Goal: Task Accomplishment & Management: Use online tool/utility

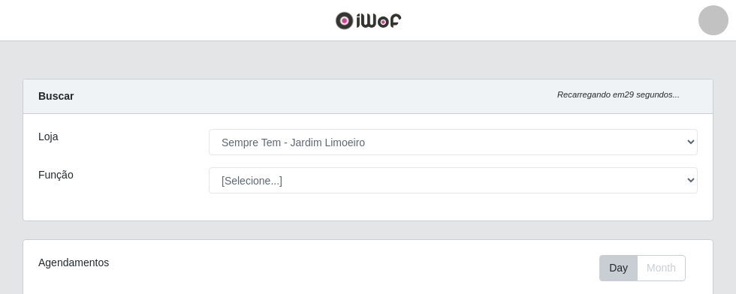
select select "508"
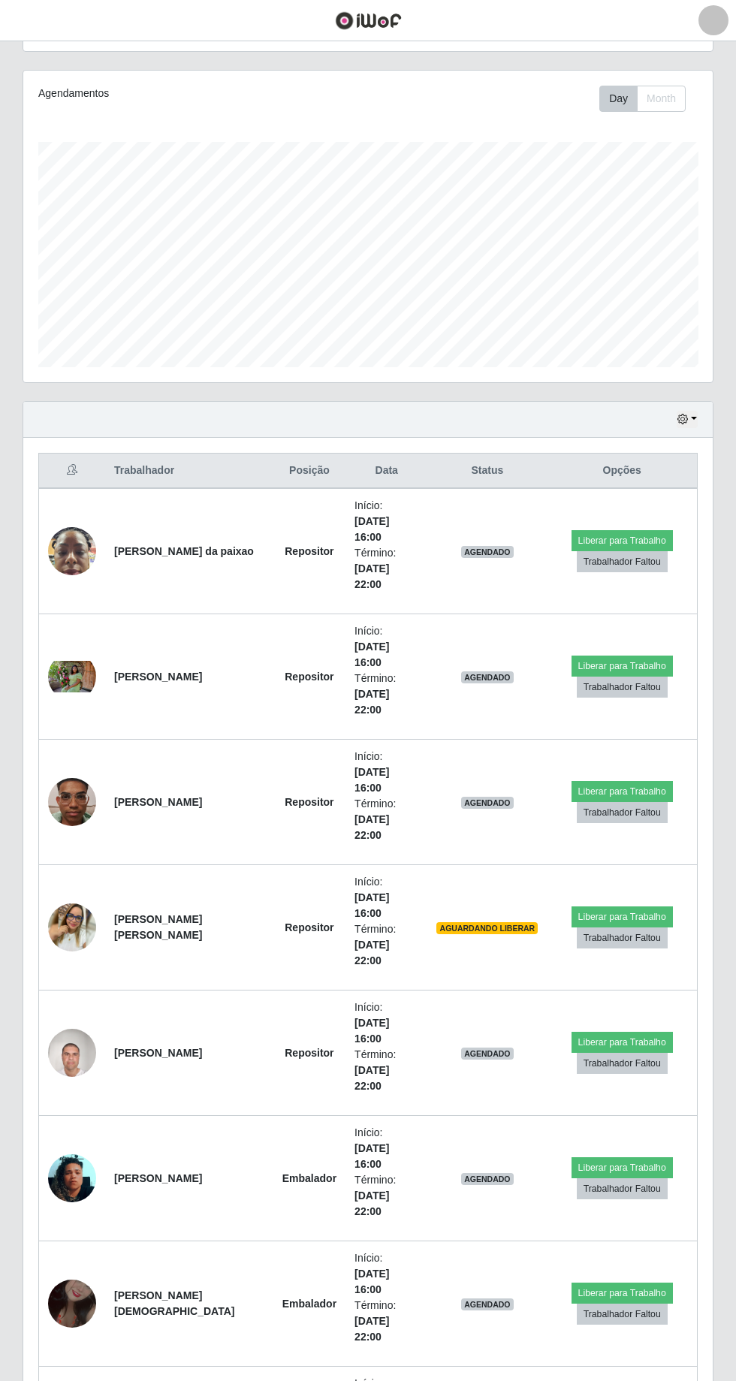
scroll to position [171, 0]
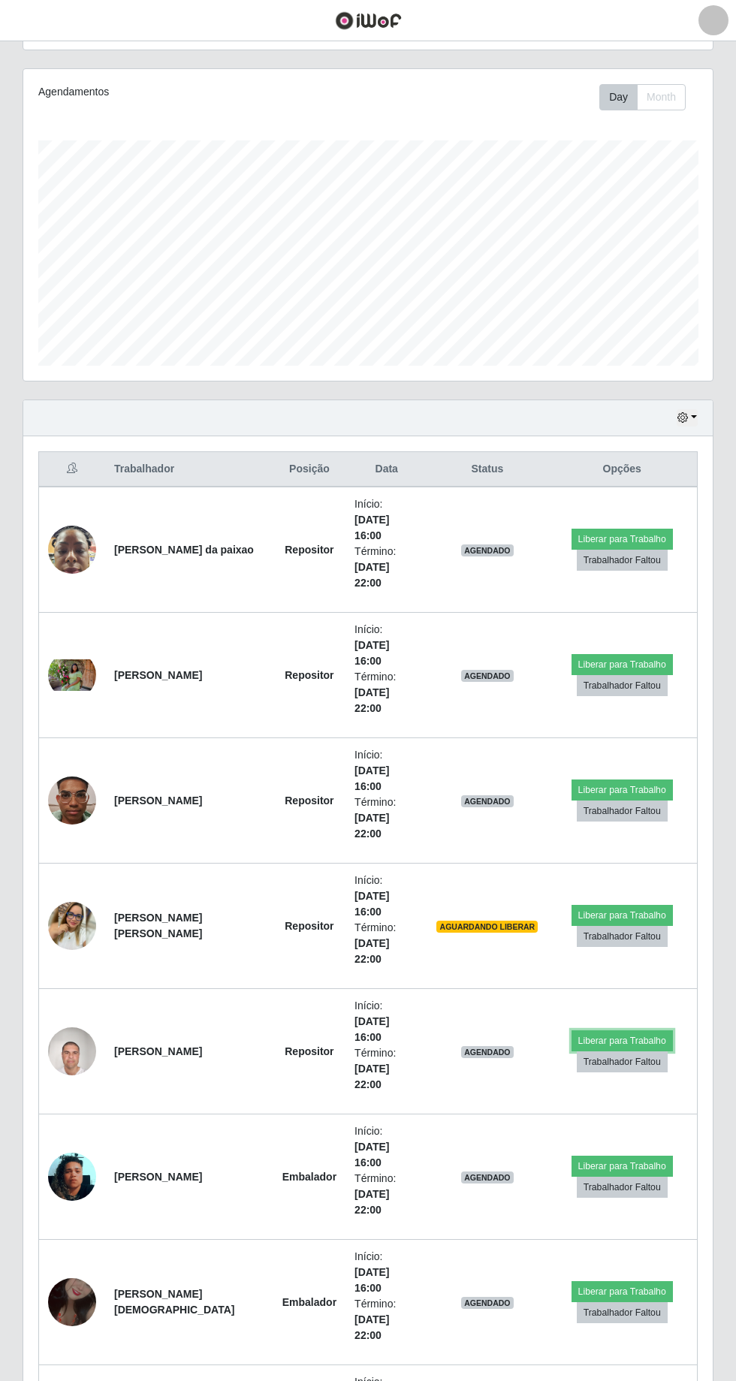
click at [624, 294] on button "Liberar para Trabalho" at bounding box center [622, 1041] width 101 height 21
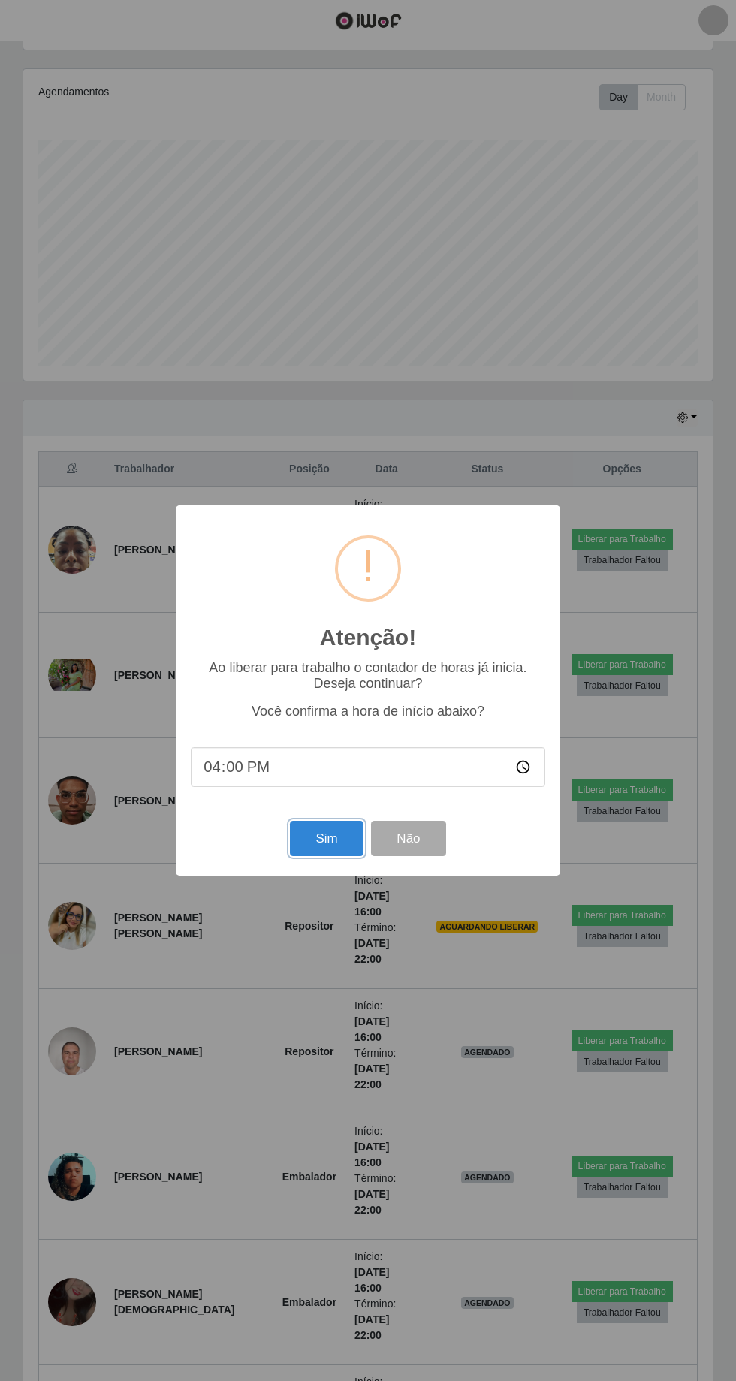
click at [331, 294] on button "Sim" at bounding box center [326, 838] width 73 height 35
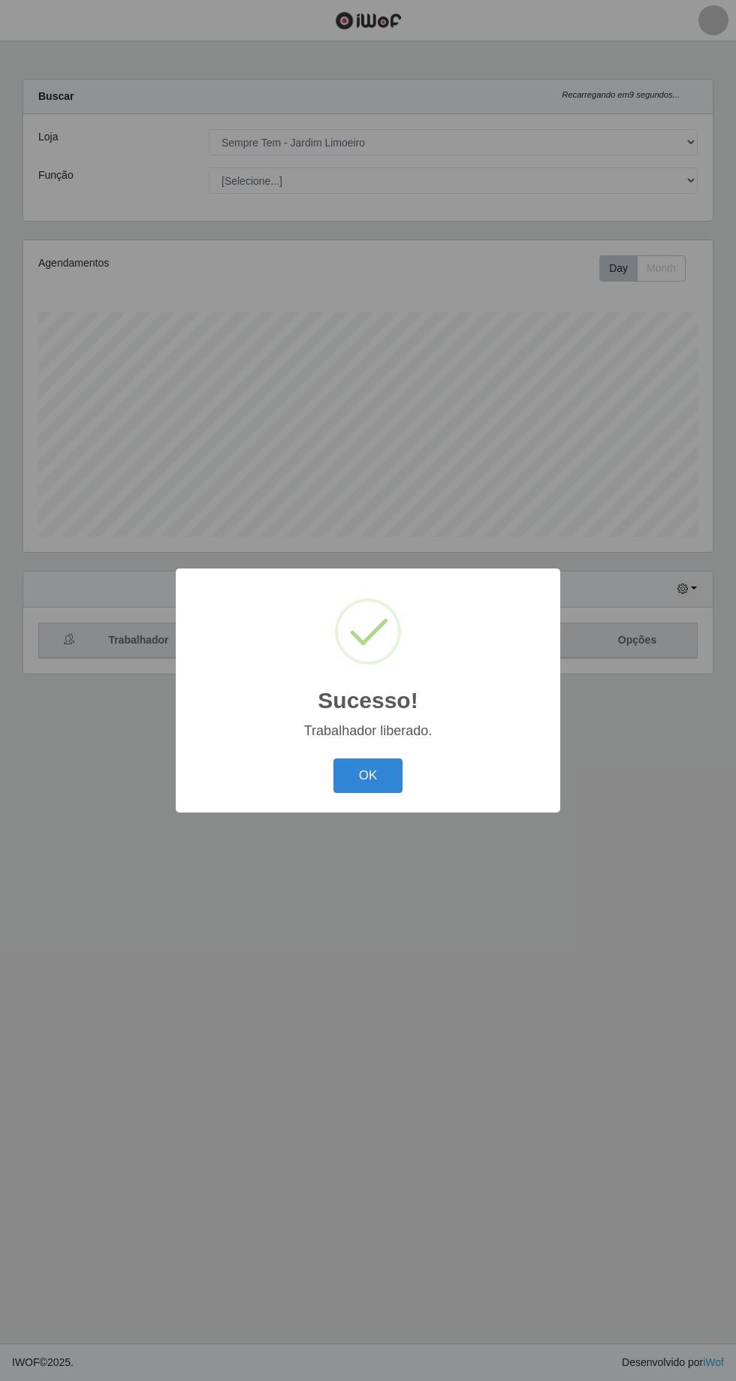
scroll to position [0, 0]
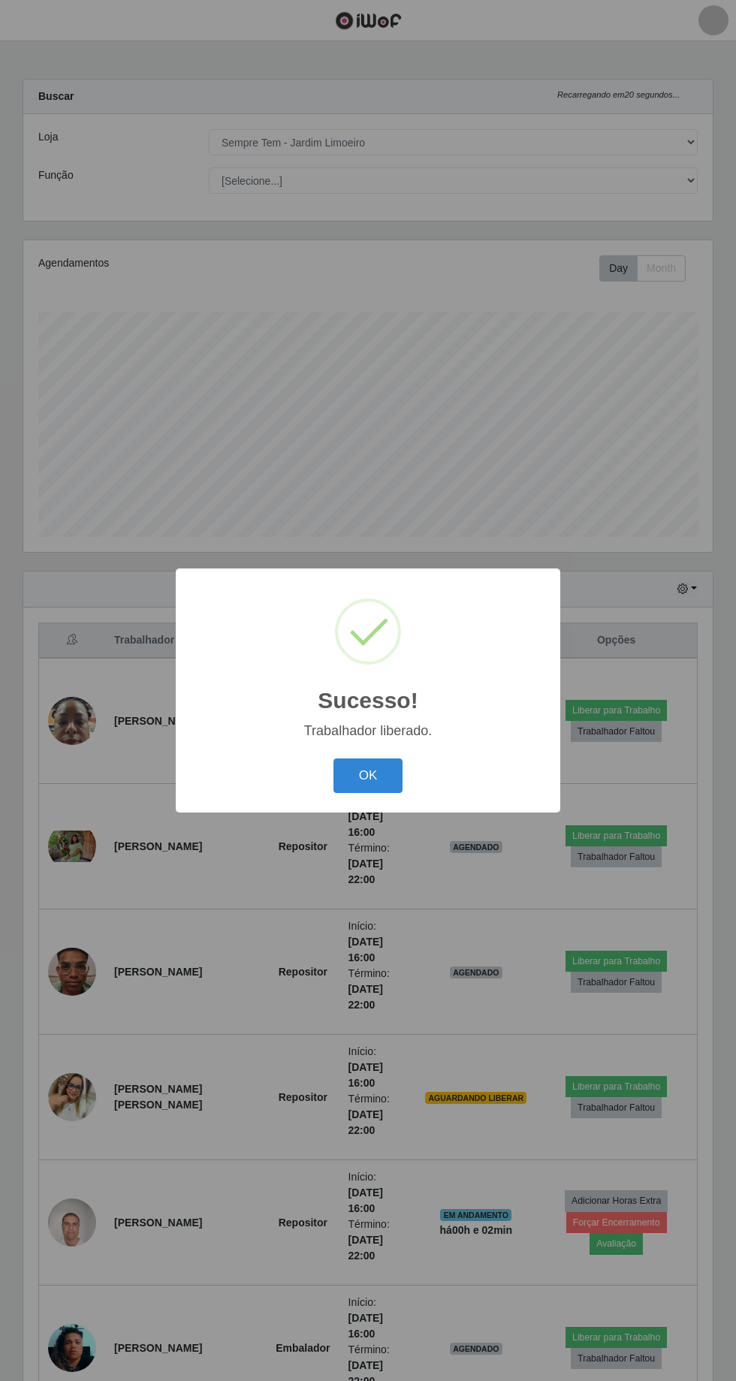
click at [389, 294] on button "OK" at bounding box center [369, 776] width 70 height 35
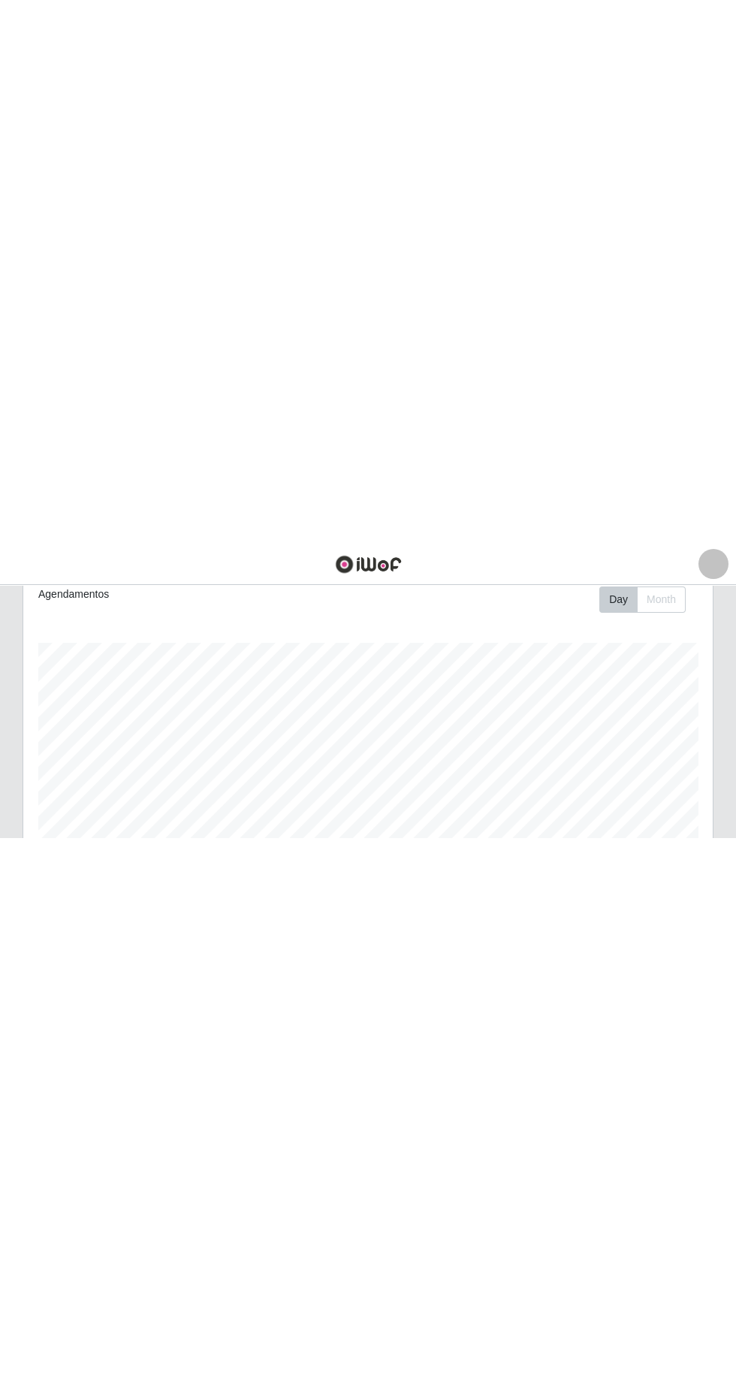
scroll to position [249, 0]
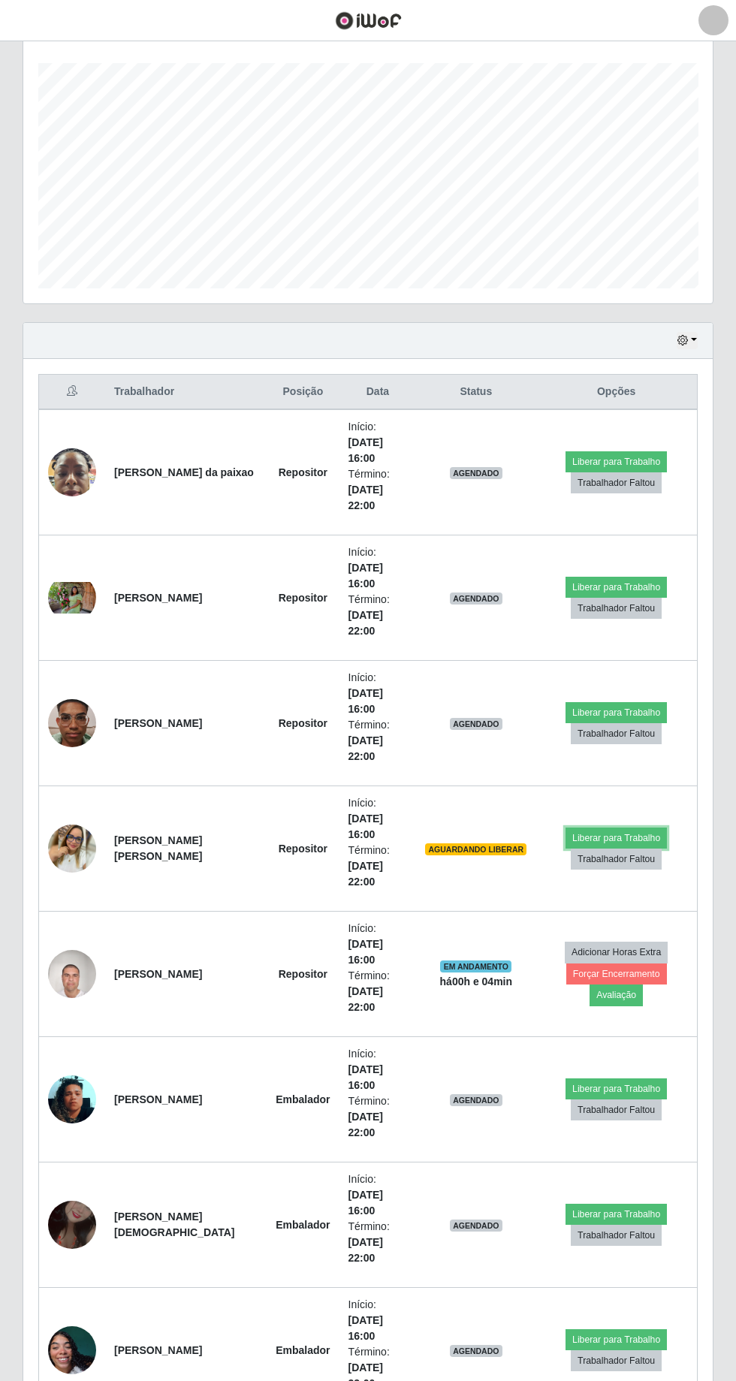
click at [634, 294] on button "Liberar para Trabalho" at bounding box center [616, 838] width 101 height 21
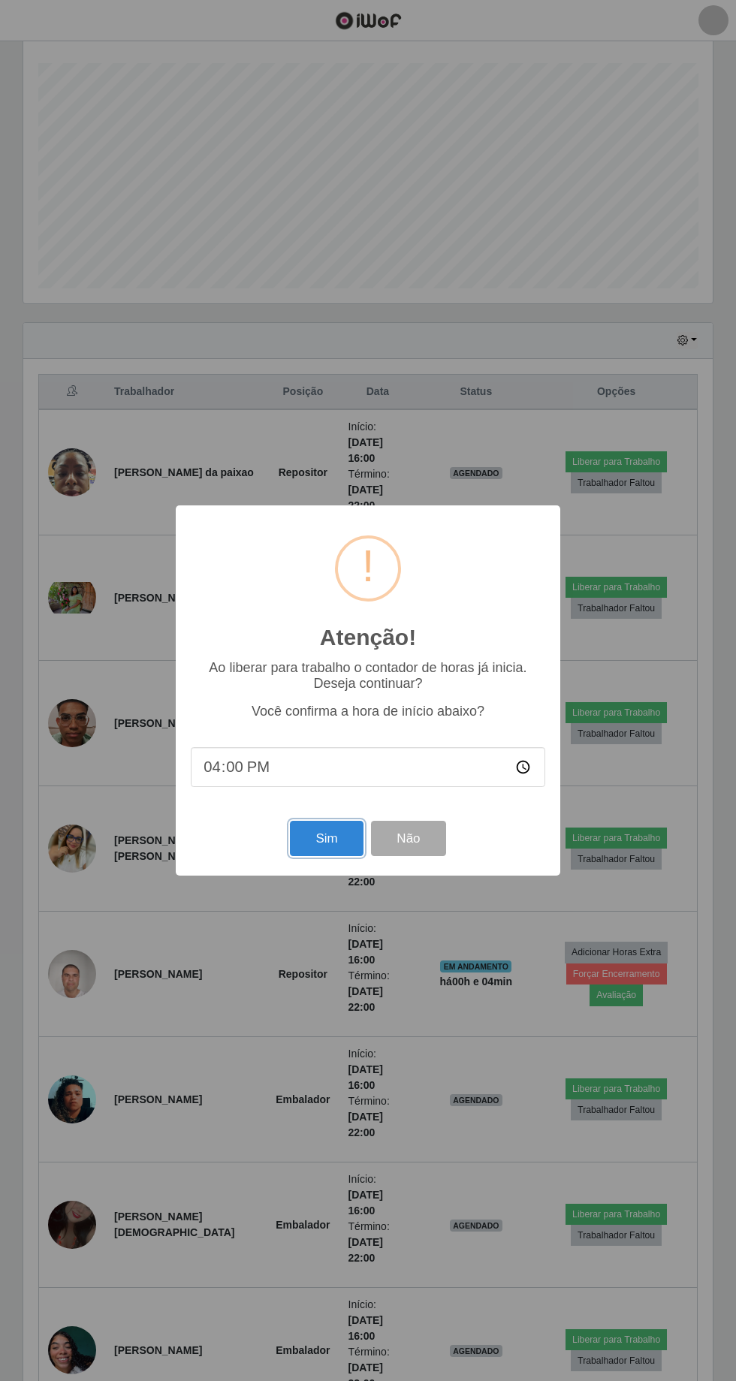
click at [340, 294] on button "Sim" at bounding box center [326, 838] width 73 height 35
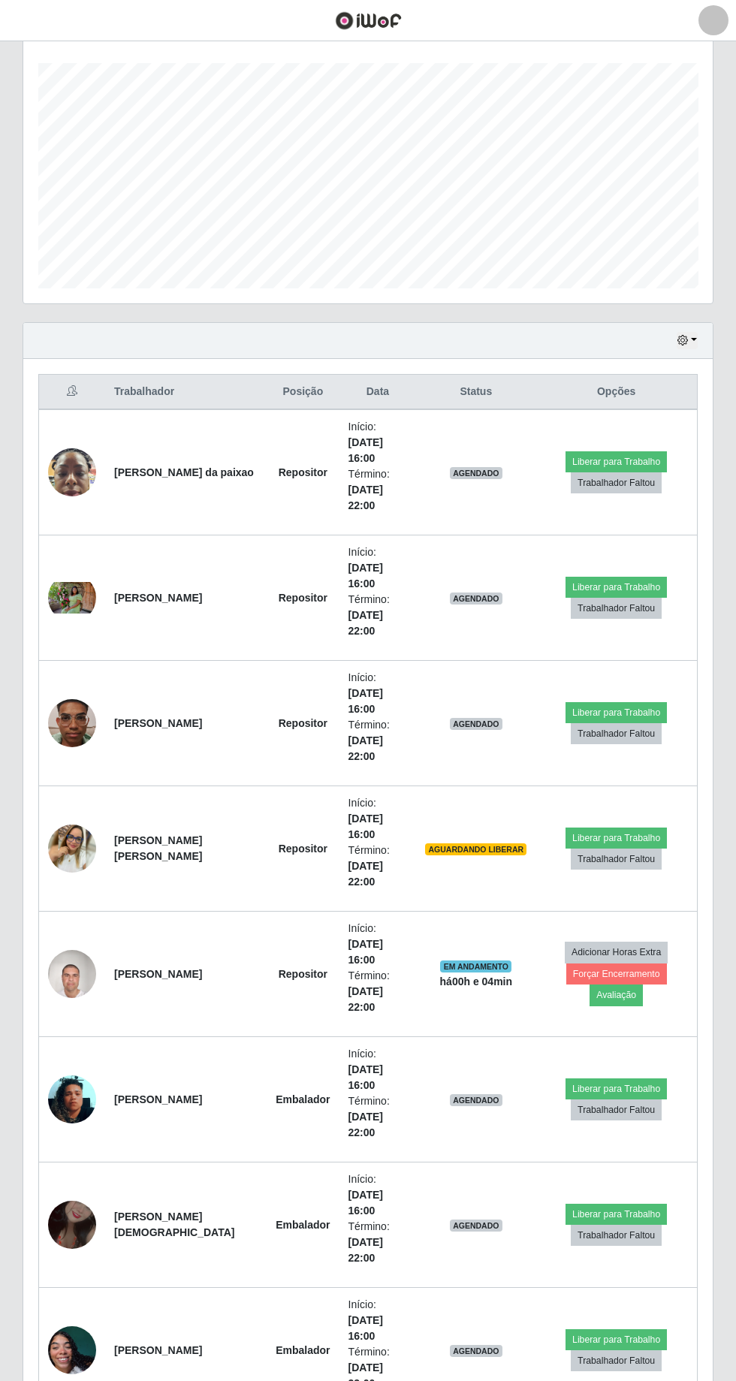
scroll to position [99, 0]
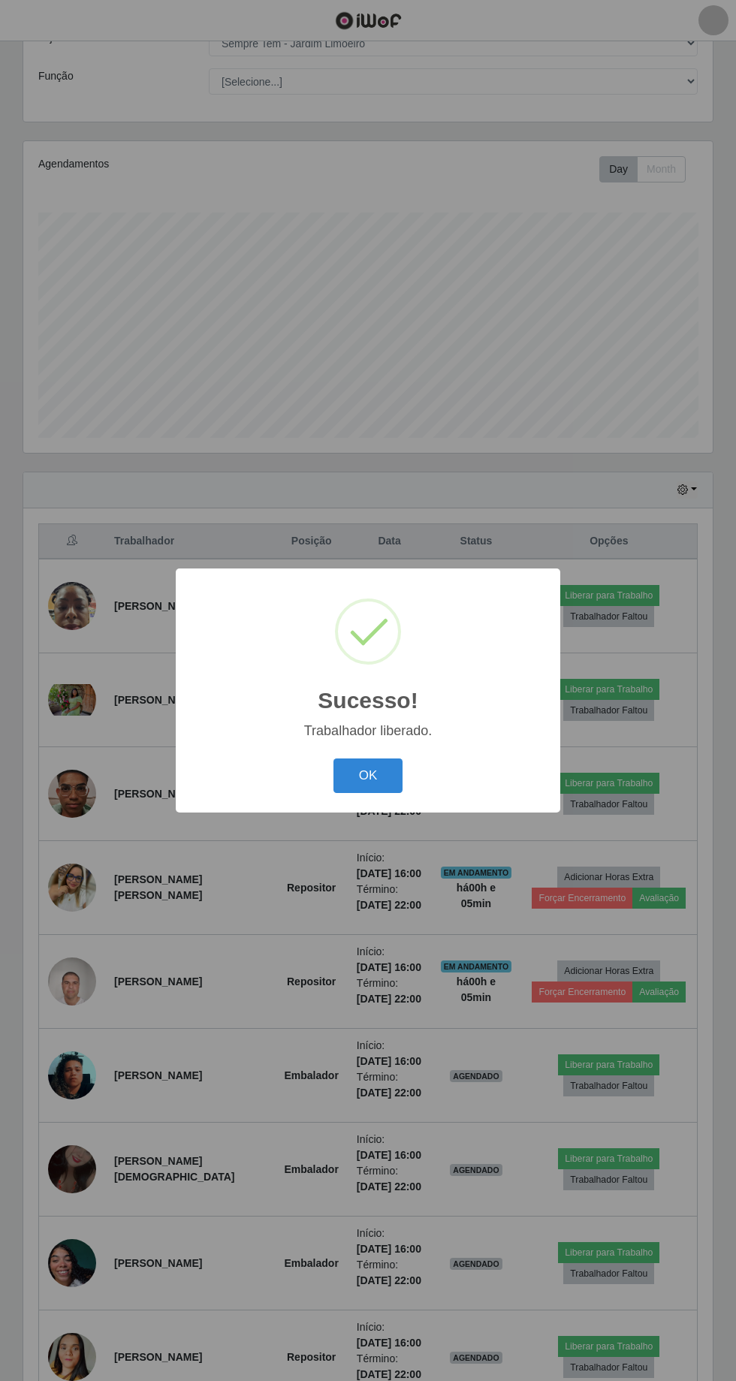
click at [388, 294] on button "OK" at bounding box center [369, 776] width 70 height 35
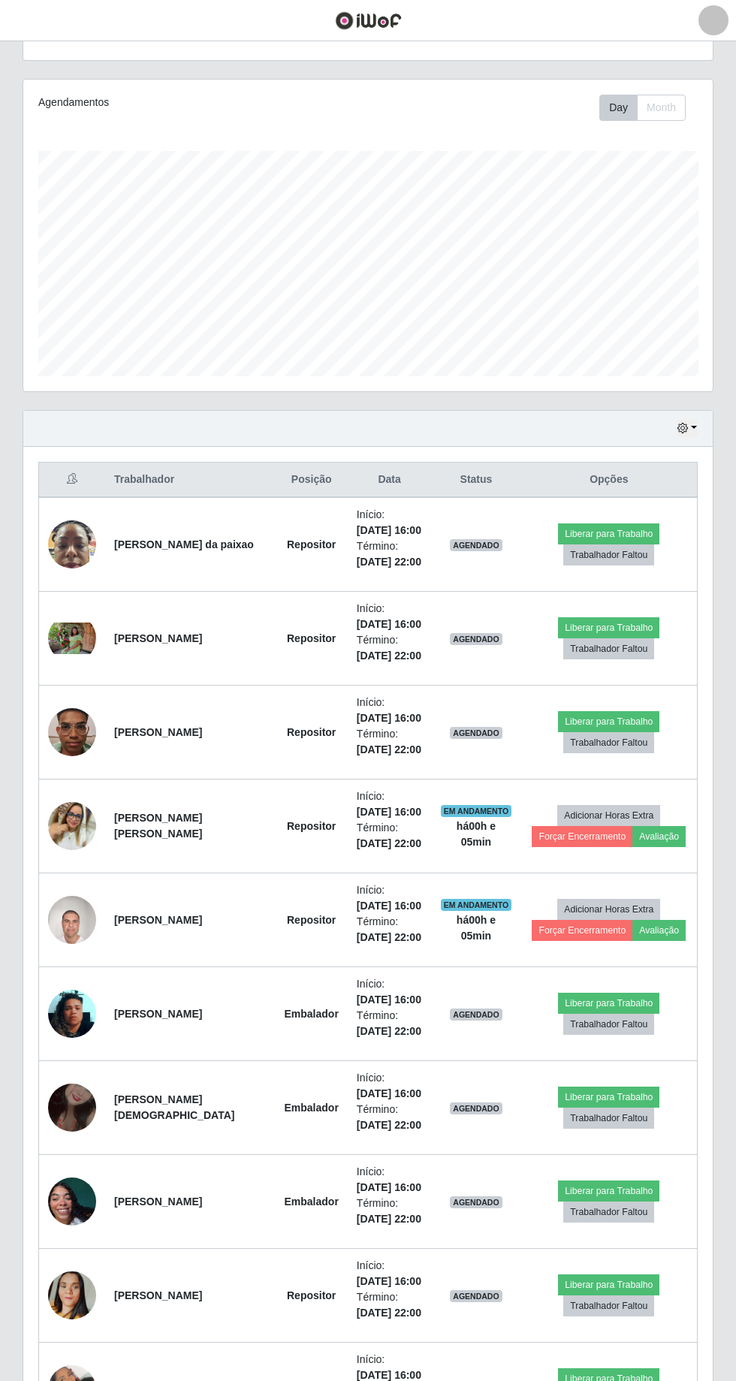
scroll to position [179, 0]
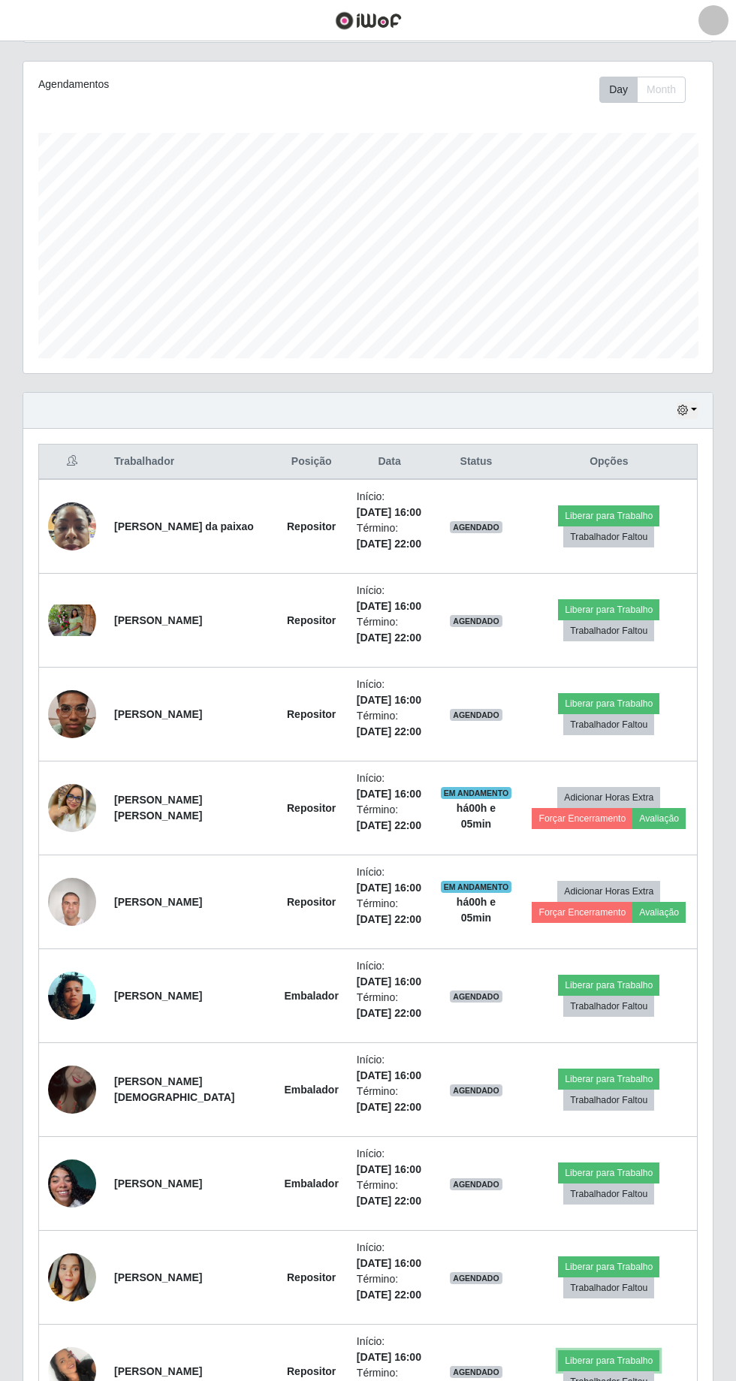
click at [627, 294] on button "Liberar para Trabalho" at bounding box center [608, 1361] width 101 height 21
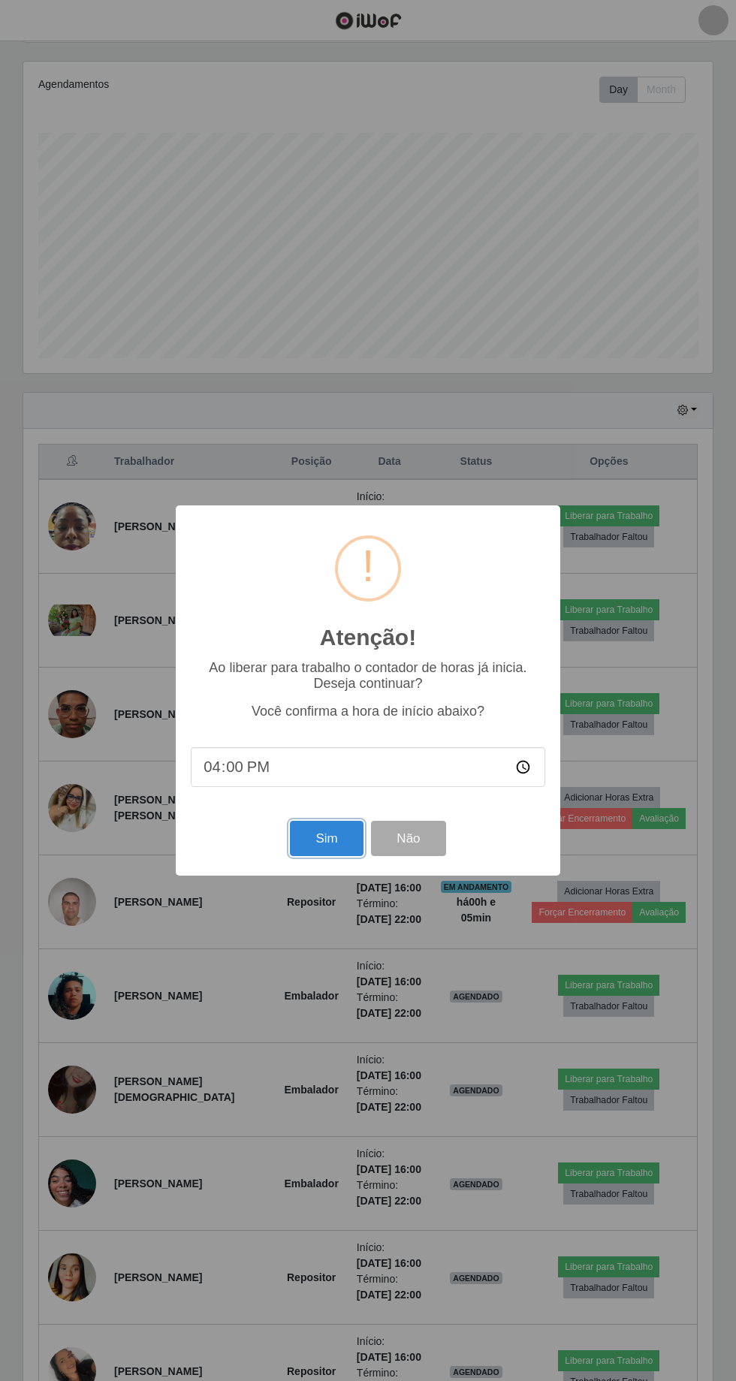
click at [313, 294] on button "Sim" at bounding box center [326, 838] width 73 height 35
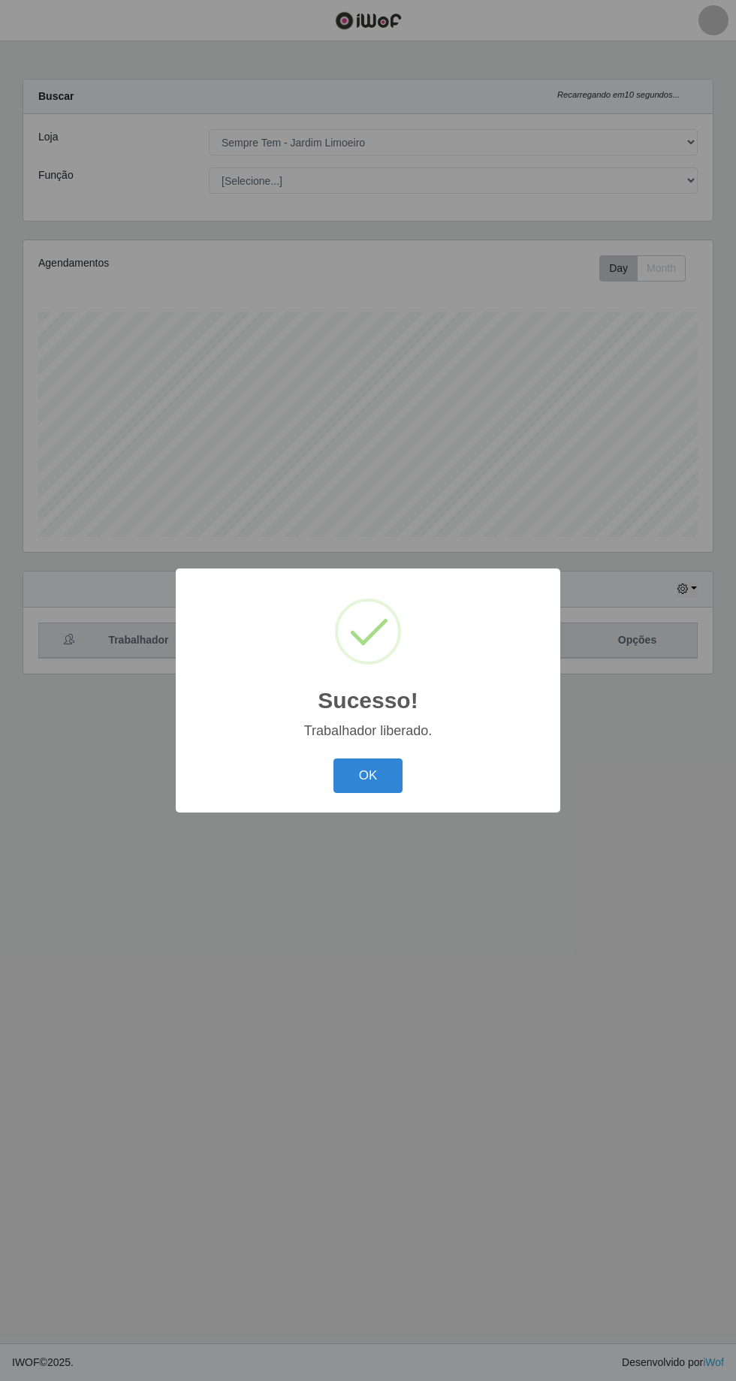
scroll to position [0, 0]
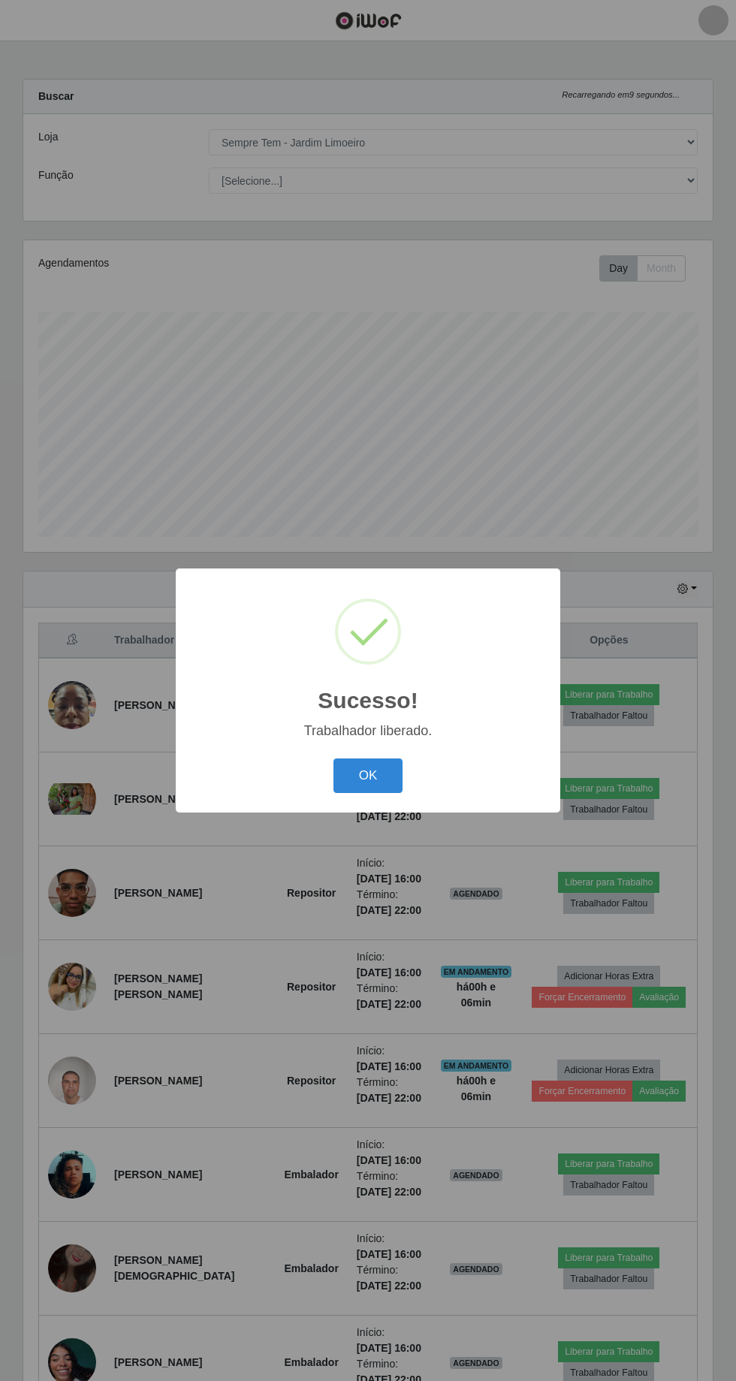
click at [361, 294] on button "OK" at bounding box center [369, 776] width 70 height 35
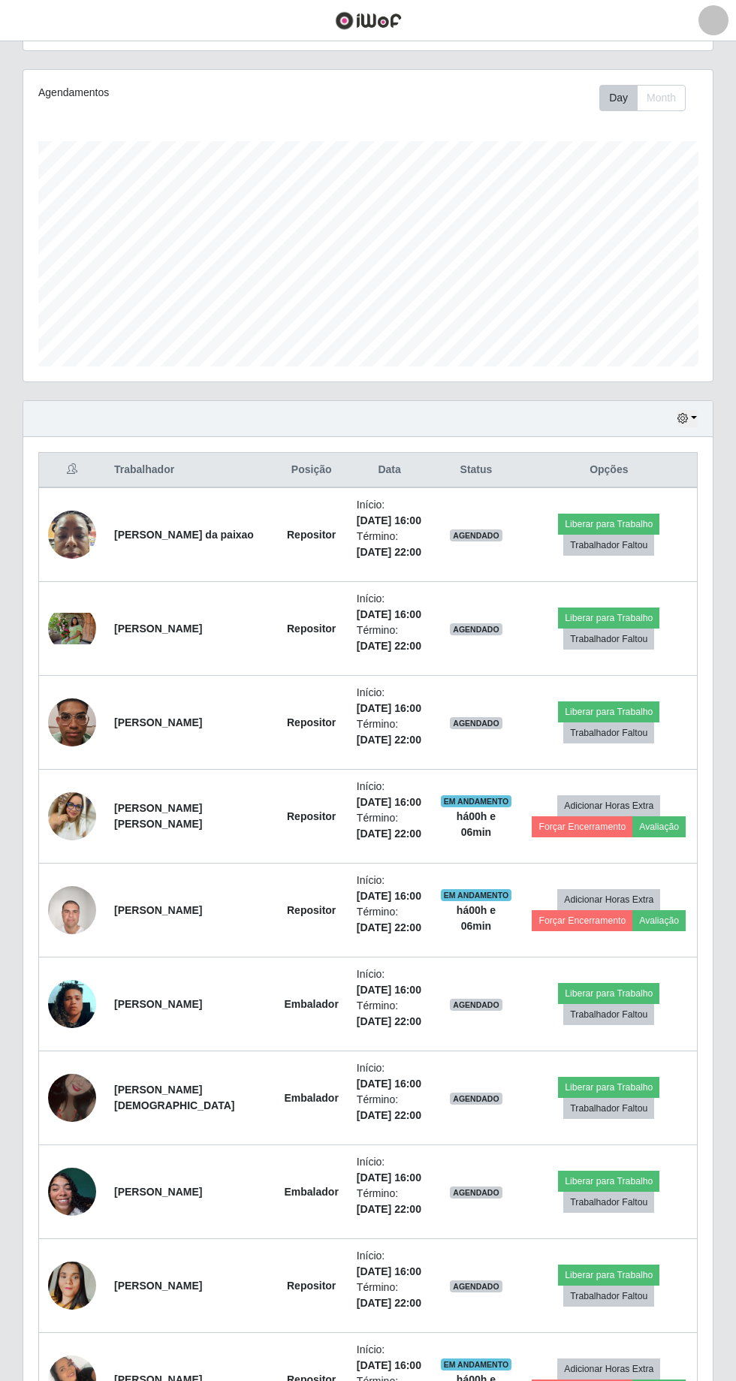
scroll to position [172, 0]
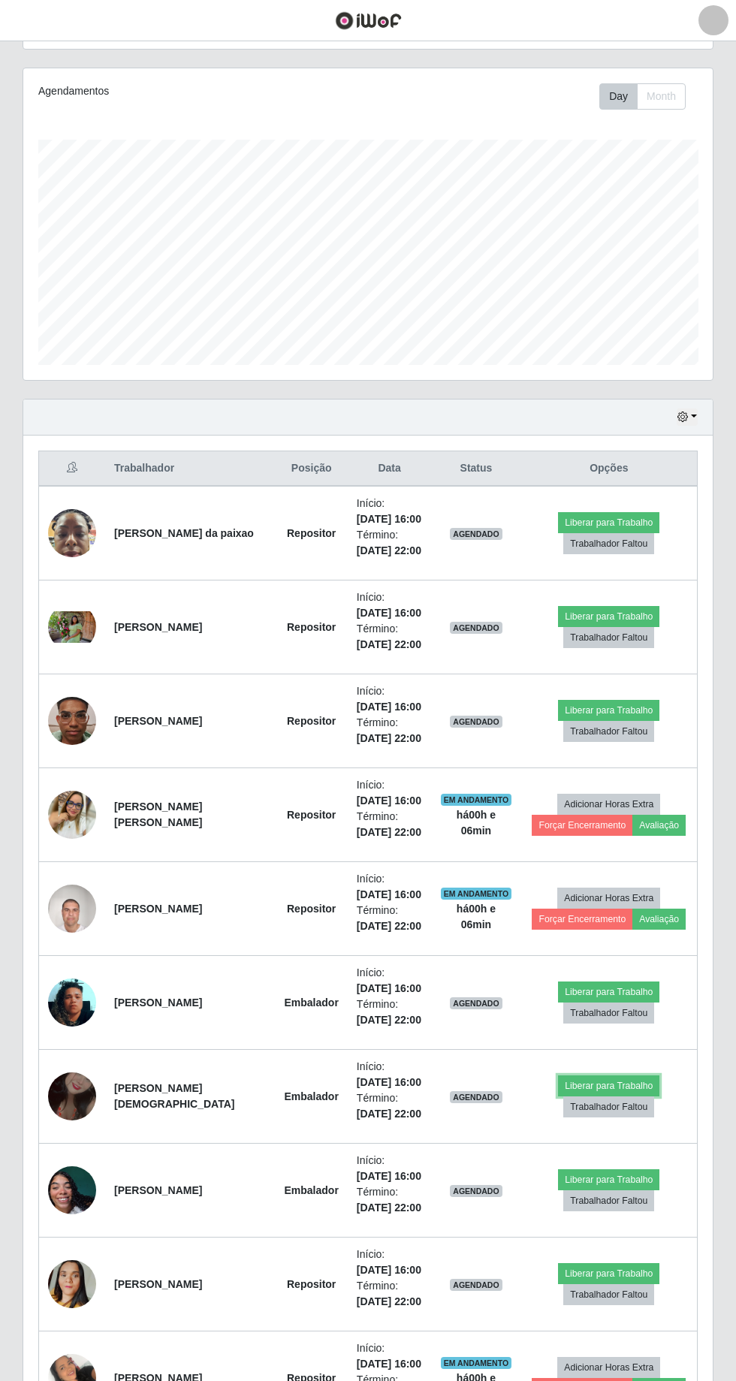
click at [617, 294] on button "Liberar para Trabalho" at bounding box center [608, 1086] width 101 height 21
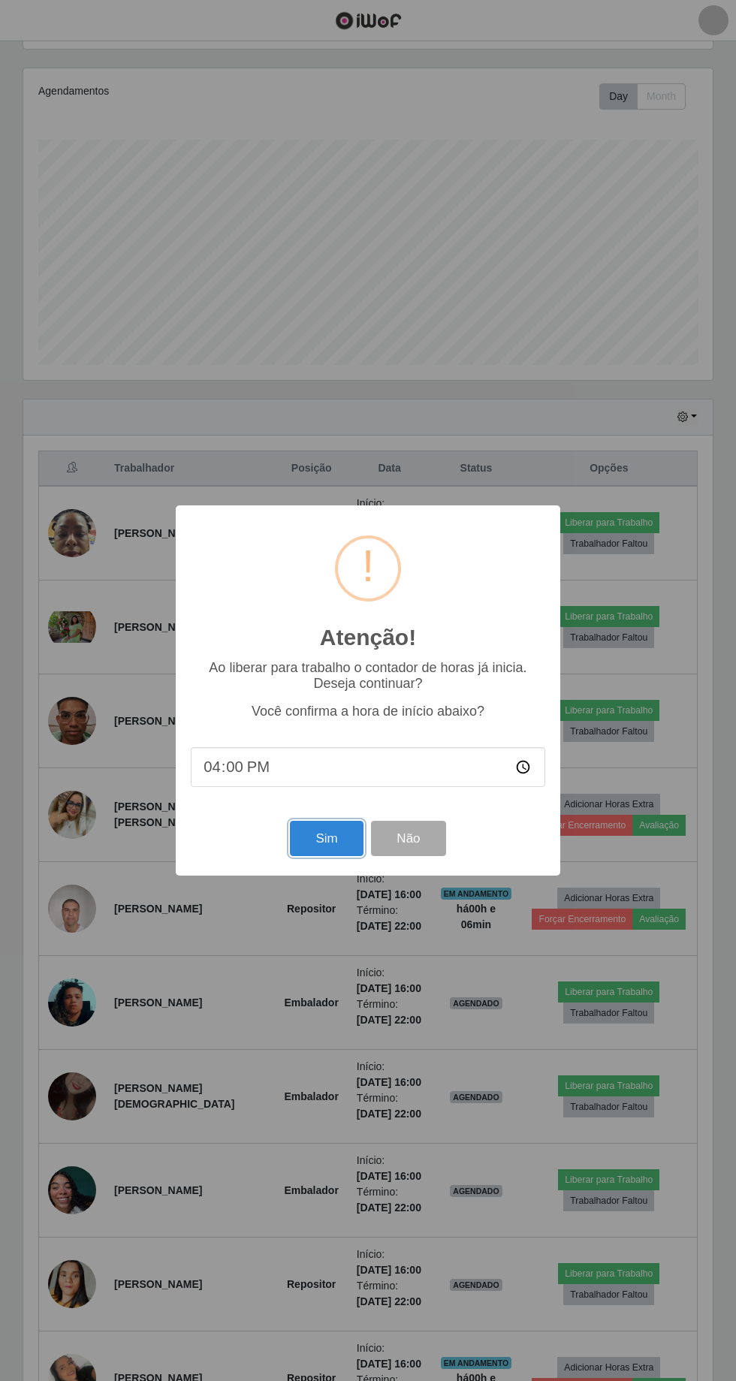
click at [313, 294] on button "Sim" at bounding box center [326, 838] width 73 height 35
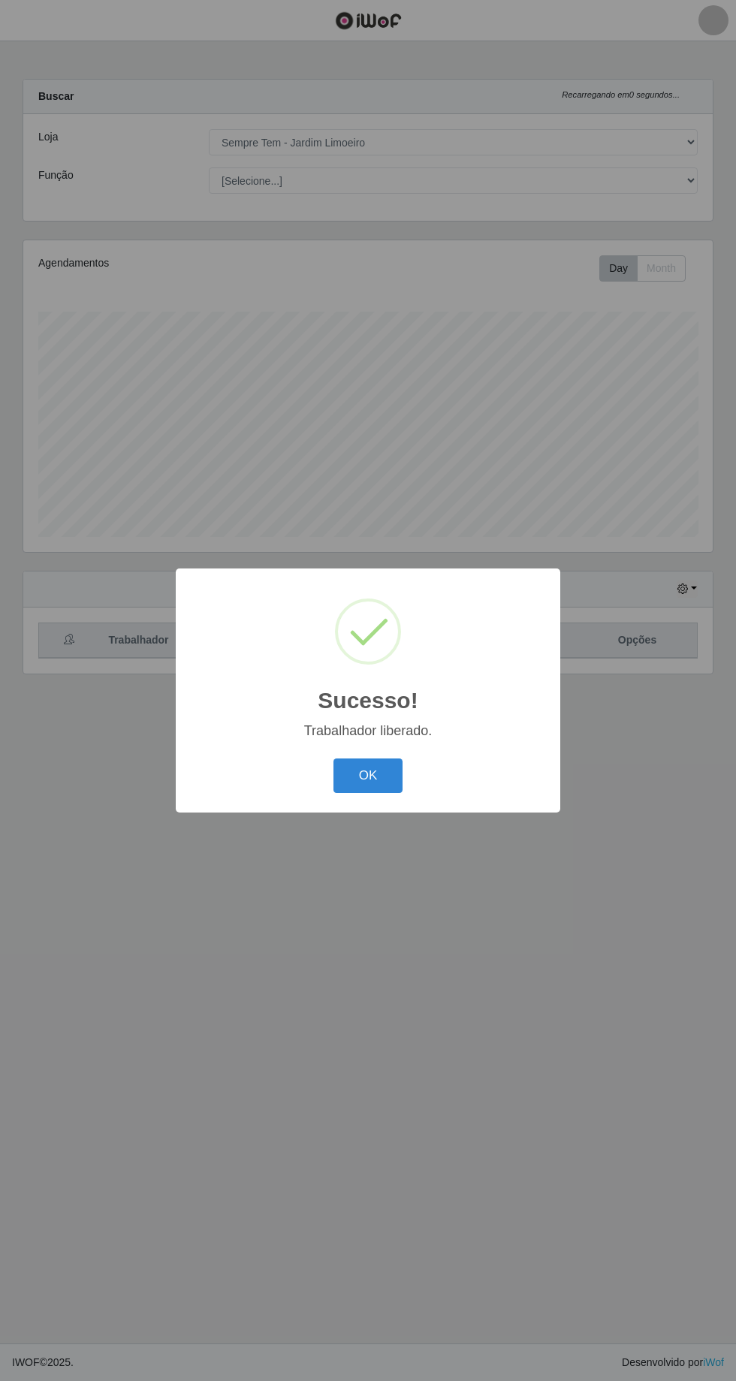
scroll to position [0, 0]
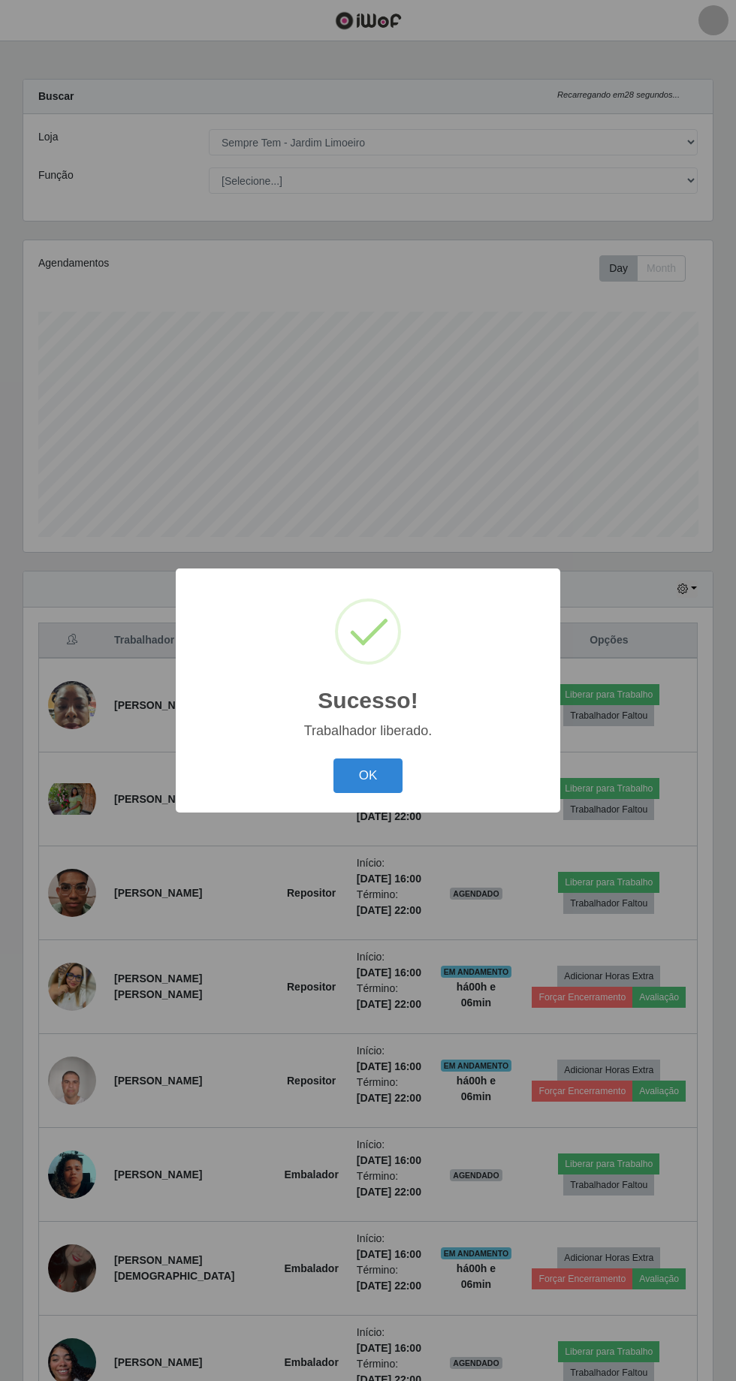
click at [370, 294] on button "OK" at bounding box center [369, 776] width 70 height 35
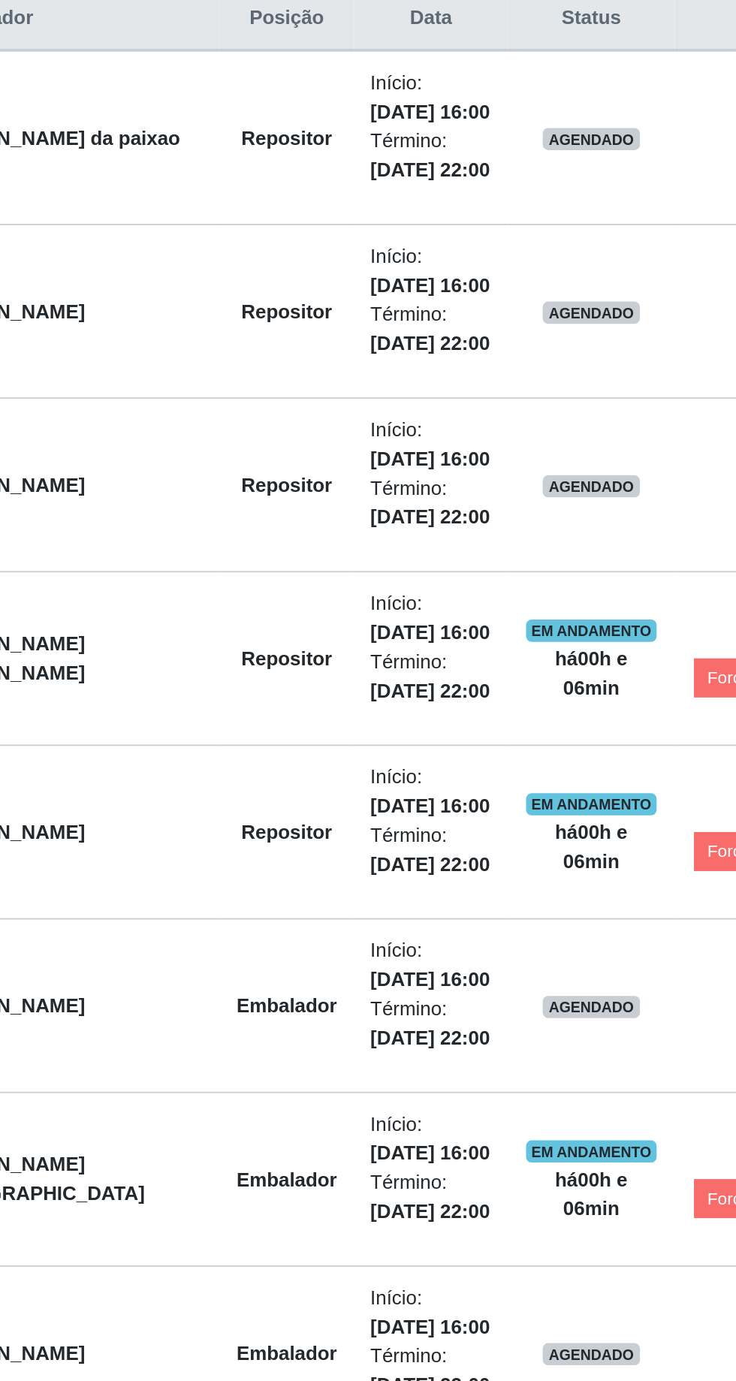
scroll to position [180, 0]
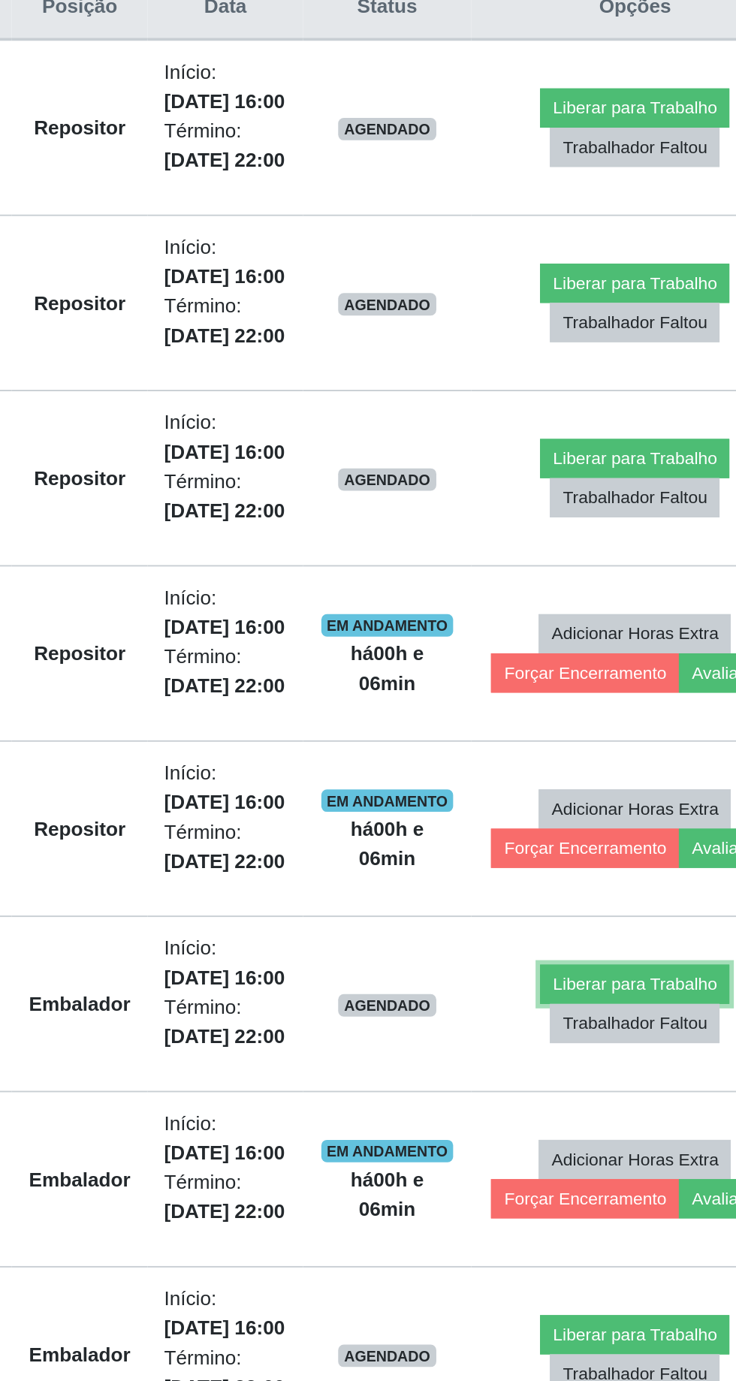
click at [593, 294] on button "Liberar para Trabalho" at bounding box center [608, 984] width 101 height 21
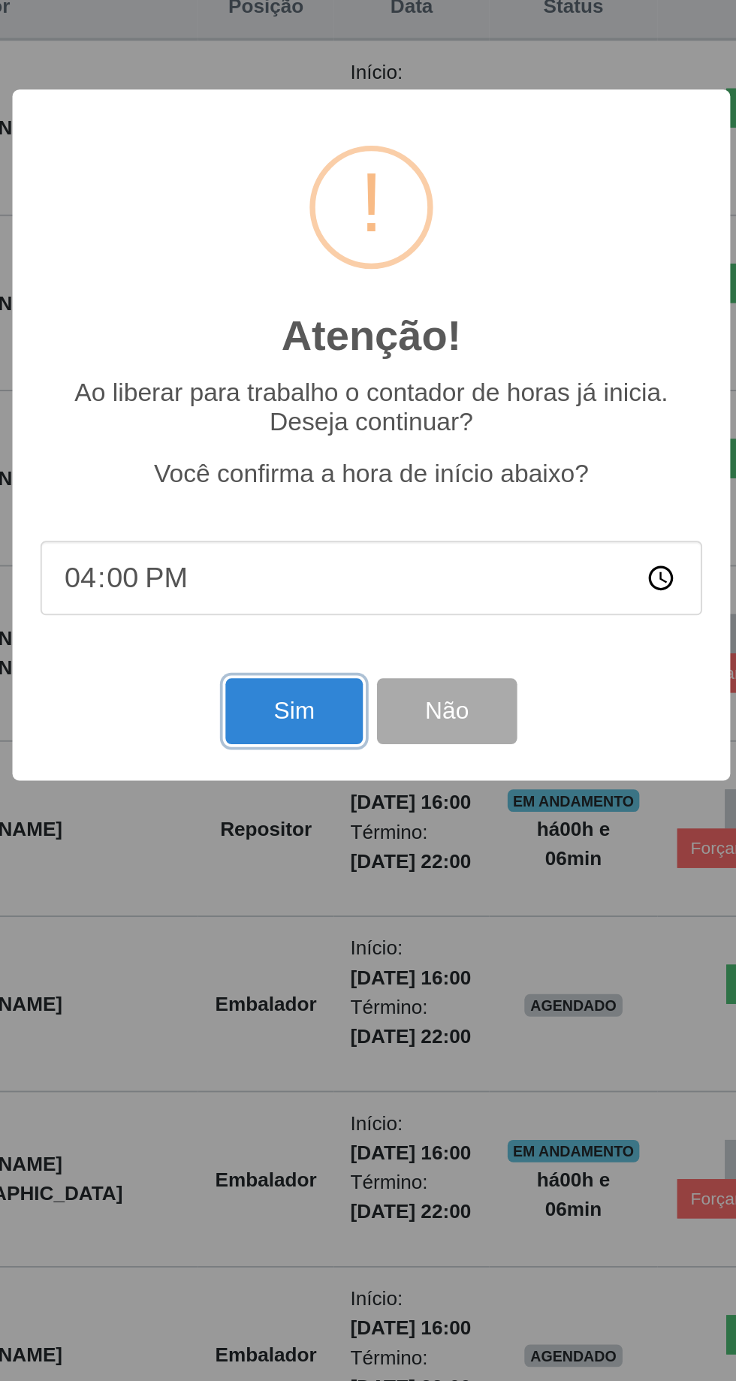
click at [322, 294] on button "Sim" at bounding box center [326, 838] width 73 height 35
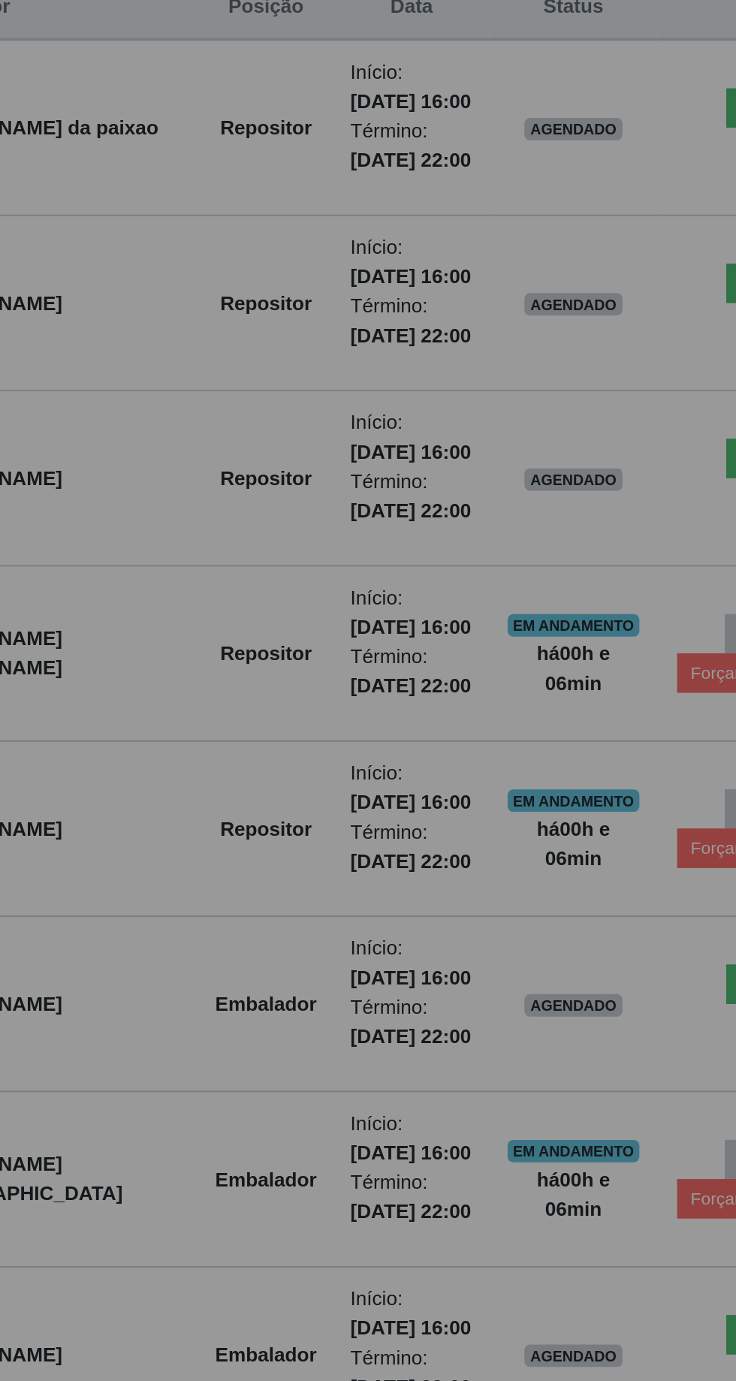
scroll to position [0, 0]
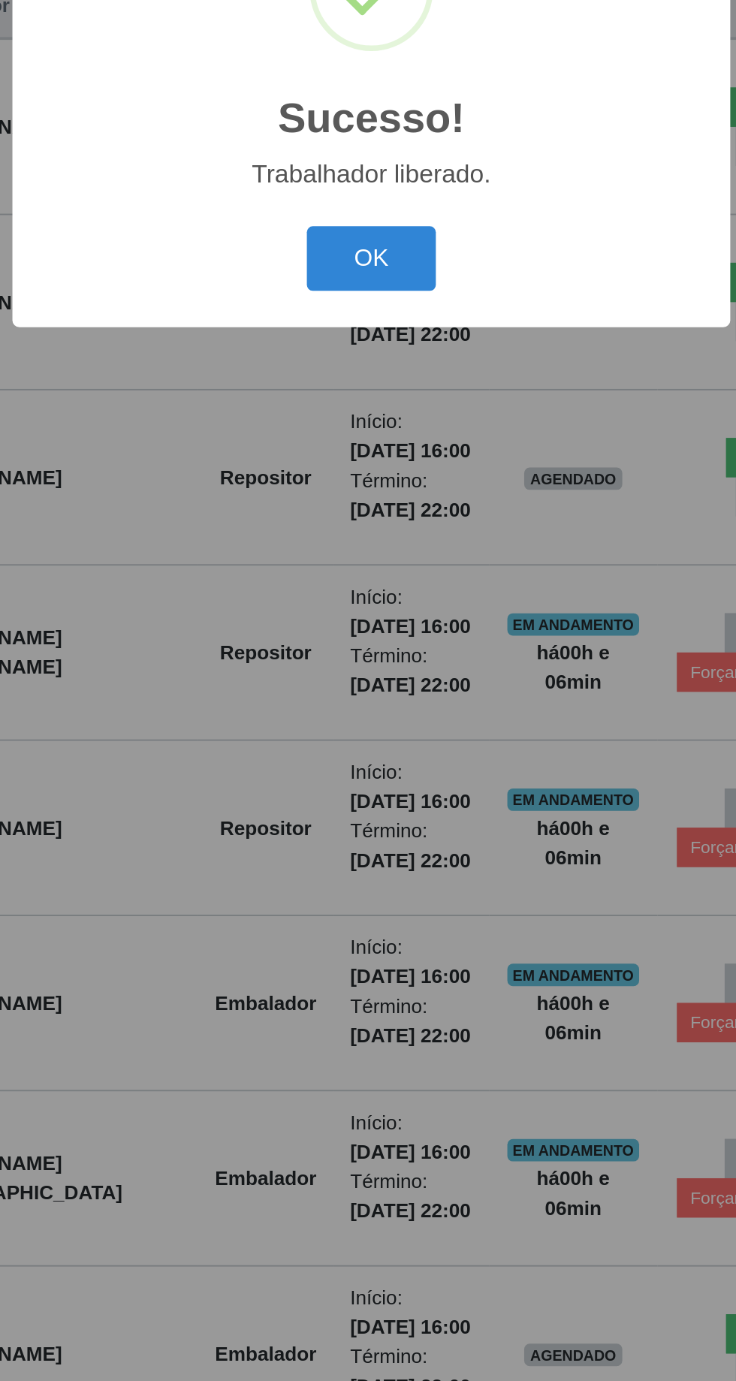
click at [361, 294] on button "OK" at bounding box center [369, 776] width 70 height 35
